Goal: Task Accomplishment & Management: Manage account settings

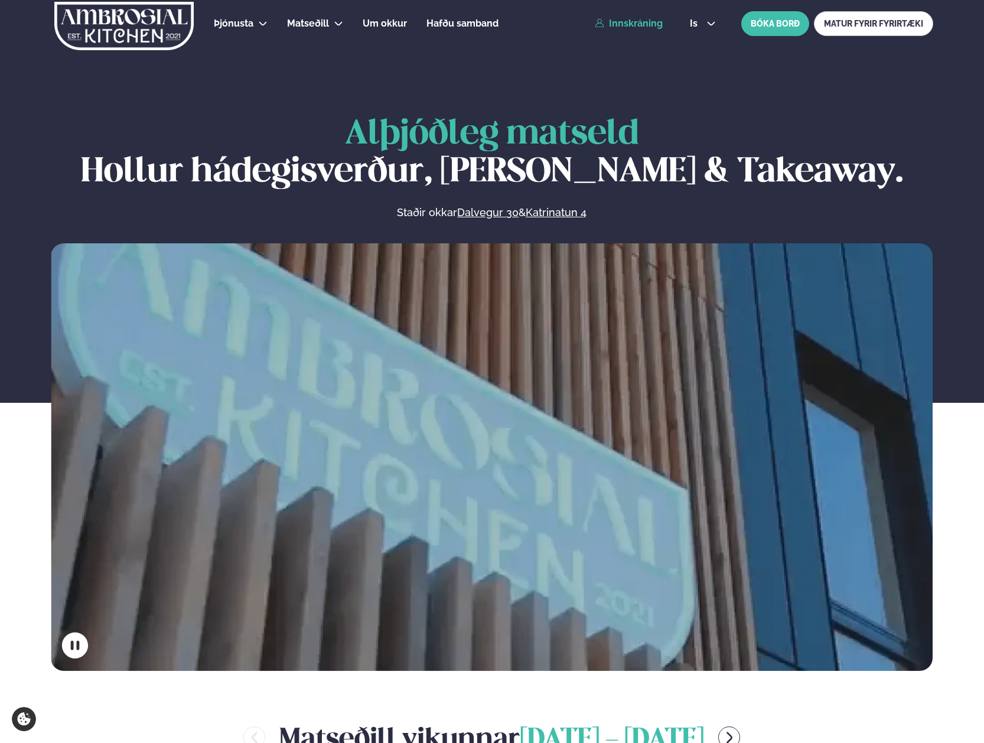
click at [642, 24] on link "Innskráning" at bounding box center [629, 23] width 68 height 11
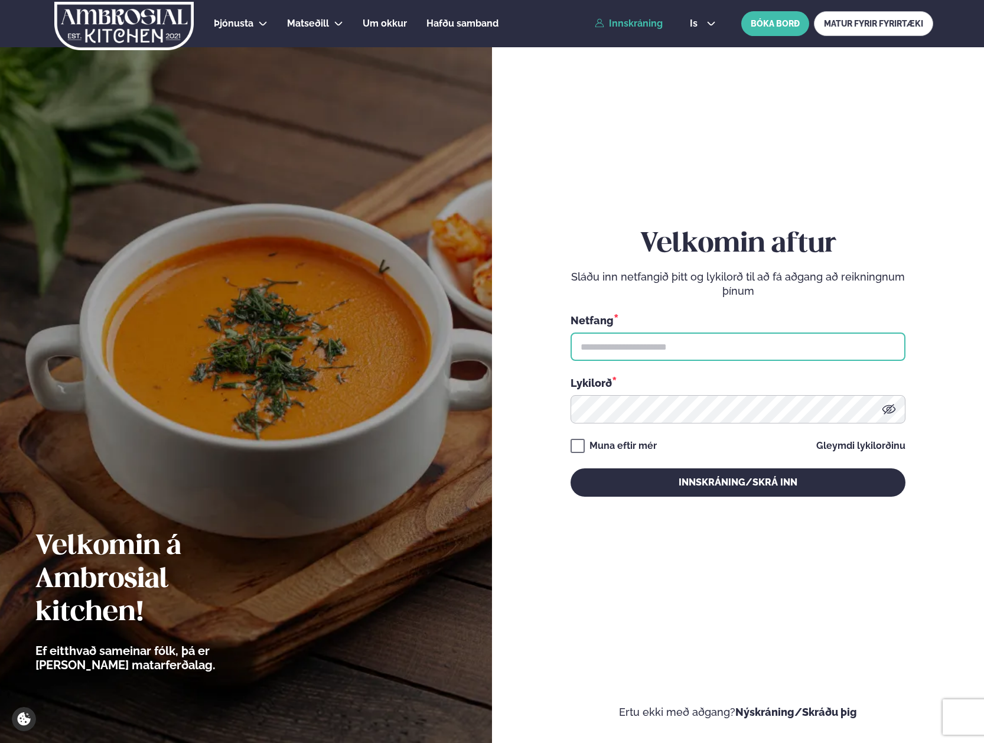
type input "**********"
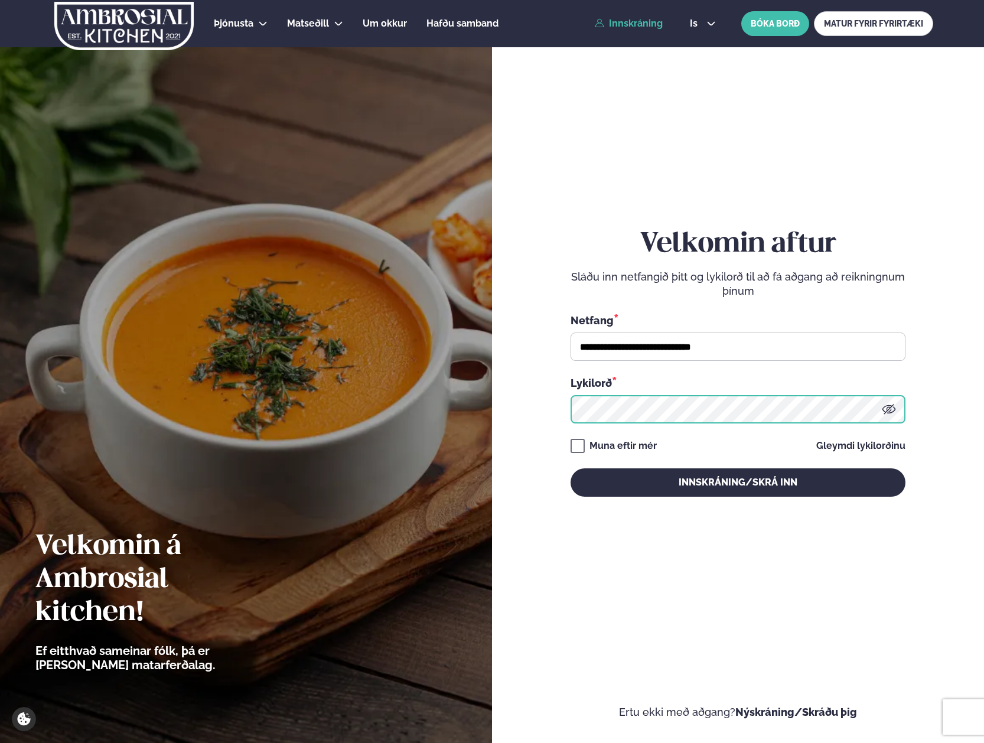
click at [738, 482] on button "Innskráning/Skrá inn" at bounding box center [738, 482] width 335 height 28
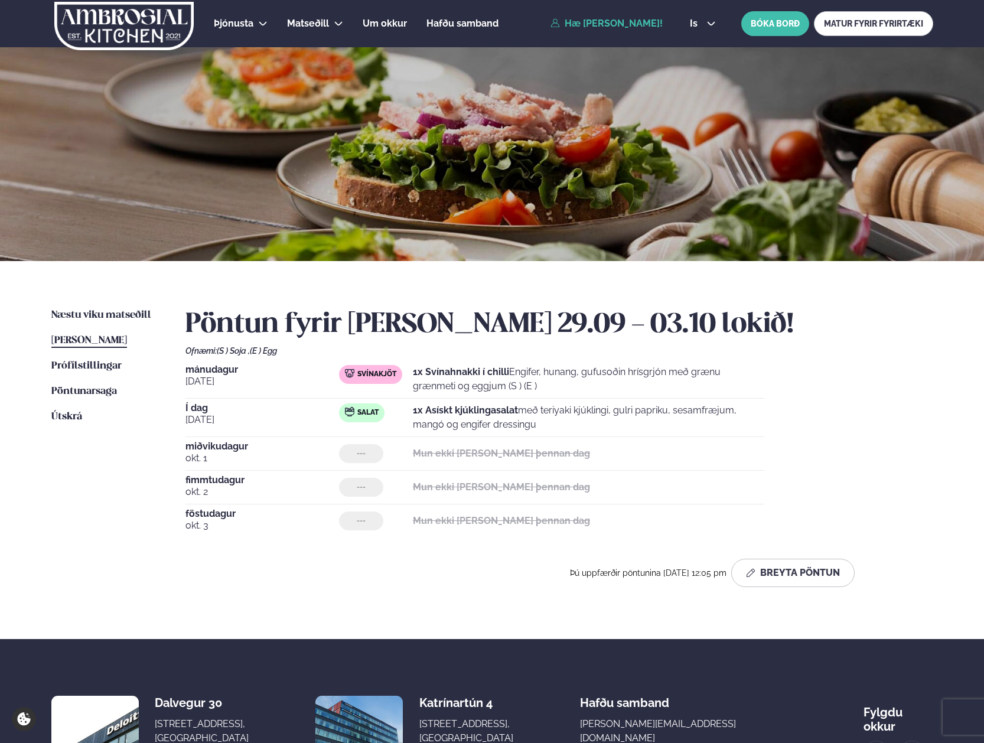
click at [441, 414] on strong "1x Asískt kjúklingasalat" at bounding box center [465, 410] width 105 height 11
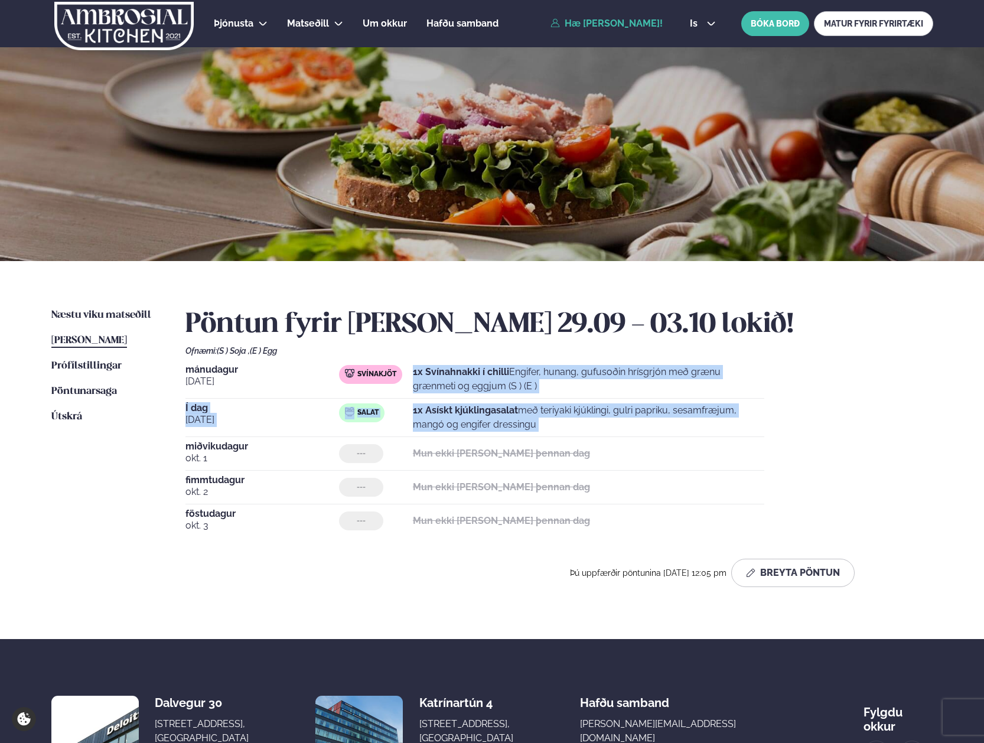
drag, startPoint x: 441, startPoint y: 414, endPoint x: 440, endPoint y: 373, distance: 40.8
click at [440, 373] on div "[DATE] Svínakjöt 1x Svínahnakki í chilli Engifer, hunang, gufusoðin hrísgrjón m…" at bounding box center [560, 451] width 748 height 173
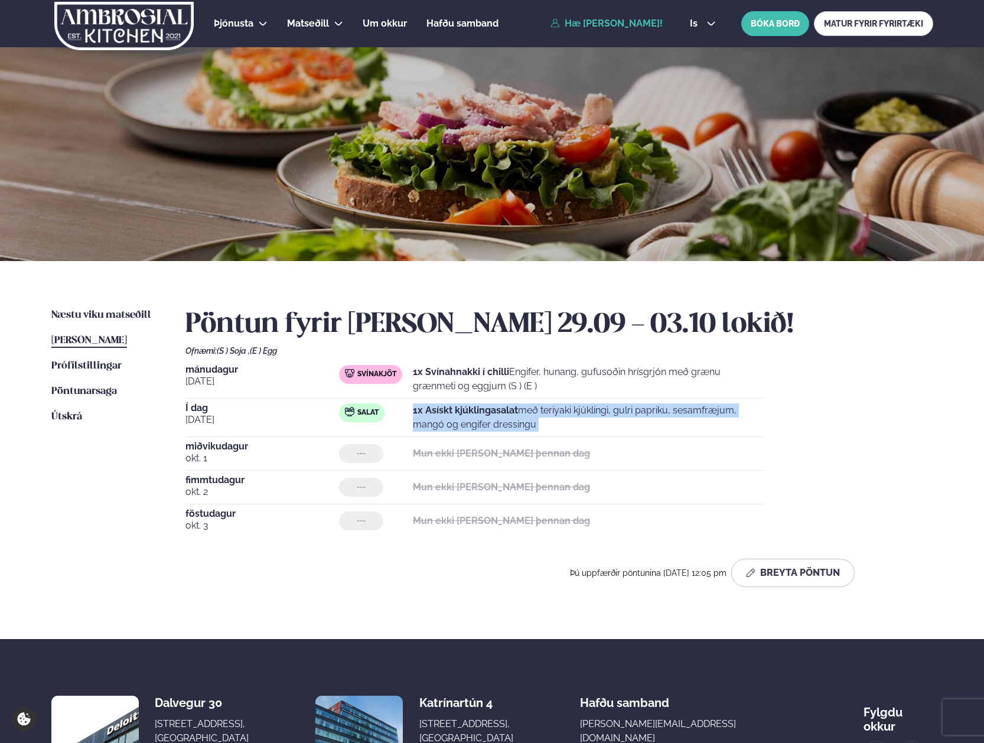
click at [456, 414] on strong "1x Asískt kjúklingasalat" at bounding box center [465, 410] width 105 height 11
click at [670, 417] on p "1x Asískt kjúklingasalat með teriyaki kjúklingi, gulri papriku, sesamfræjum, ma…" at bounding box center [589, 418] width 352 height 28
click at [827, 344] on div "Pöntun fyrir [PERSON_NAME] 29.09 - 03.10 lokið! Ofnæmi: (S ) Soja , (E ) Egg [D…" at bounding box center [560, 447] width 748 height 279
